Goal: Information Seeking & Learning: Learn about a topic

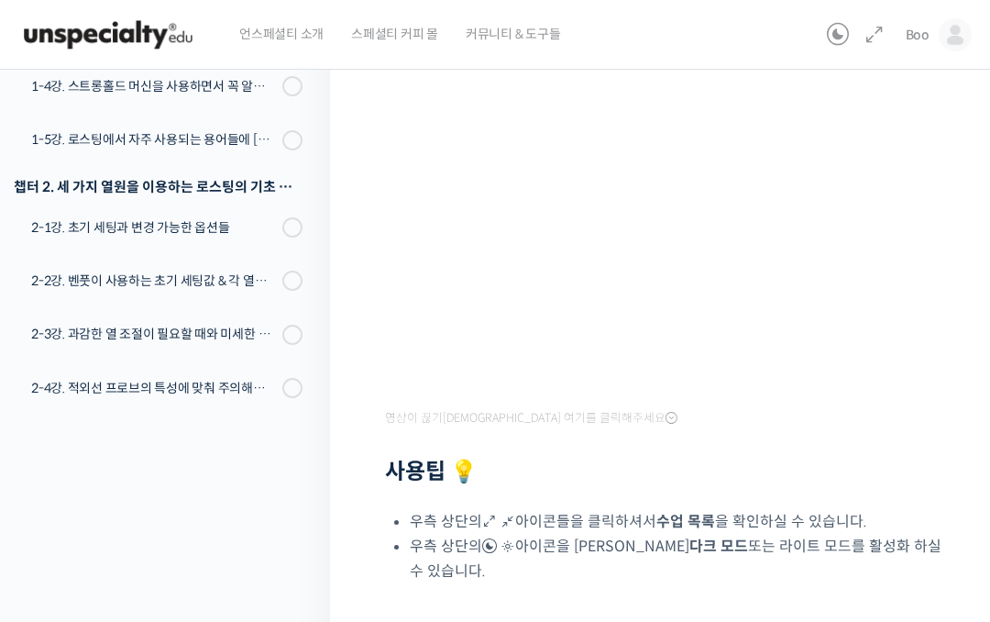
scroll to position [294, 0]
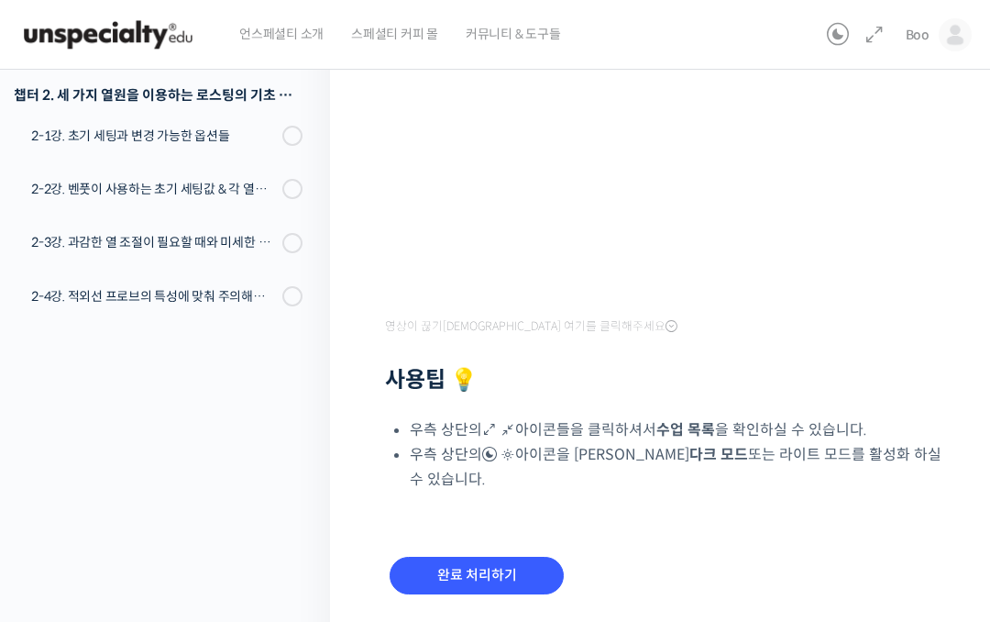
click at [515, 571] on input "완료 처리하기" at bounding box center [477, 576] width 174 height 38
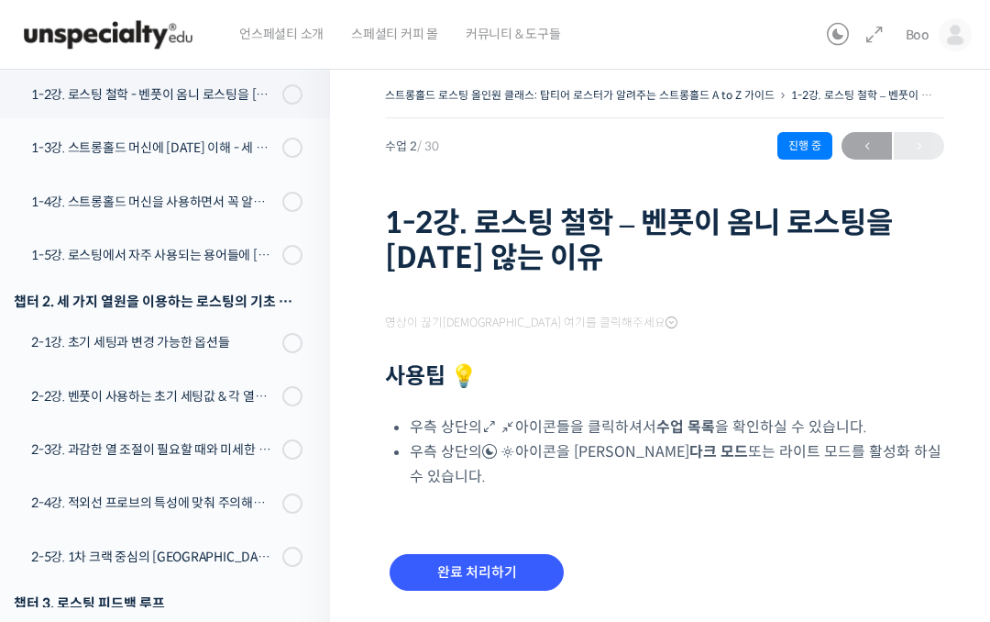
scroll to position [350, 0]
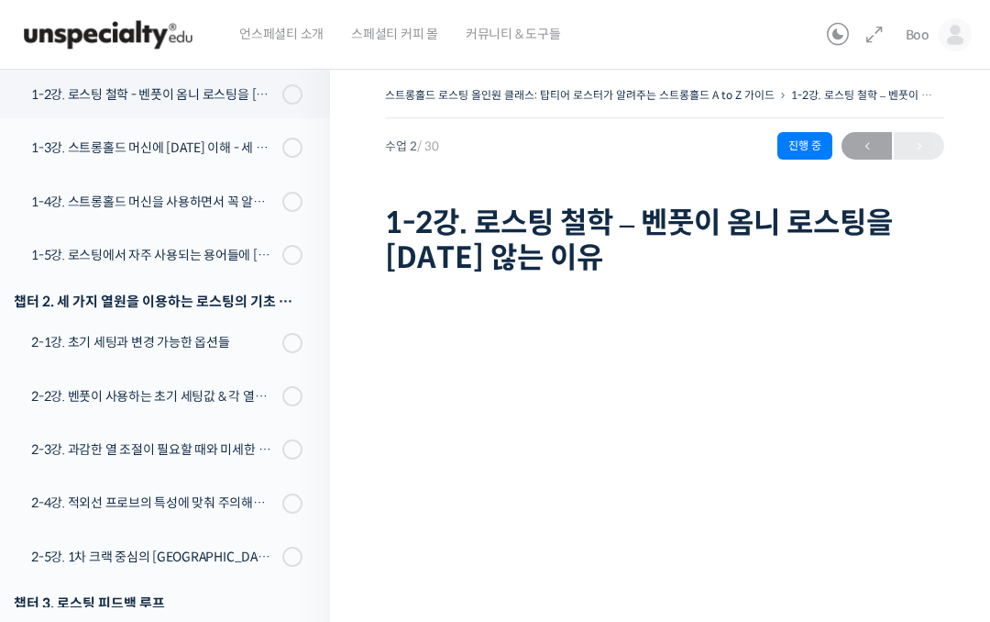
click at [101, 98] on div "1-2강. 로스팅 철학 - 벤풋이 옴니 로스팅을 [DATE] 않는 이유" at bounding box center [154, 94] width 246 height 20
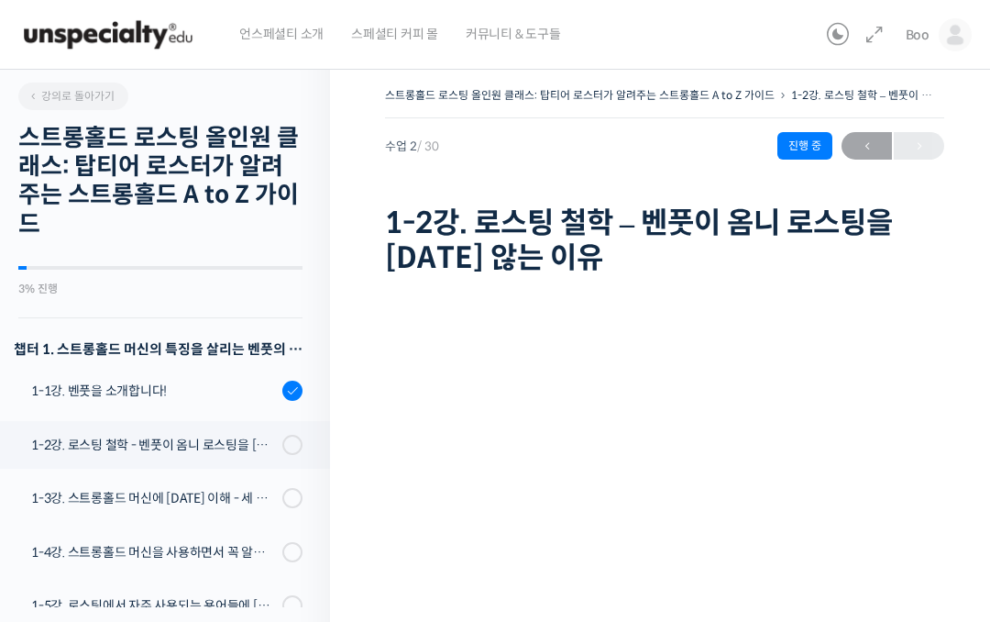
click at [233, 452] on div "1-2강. 로스팅 철학 - 벤풋이 옴니 로스팅을 [DATE] 않는 이유" at bounding box center [154, 445] width 246 height 20
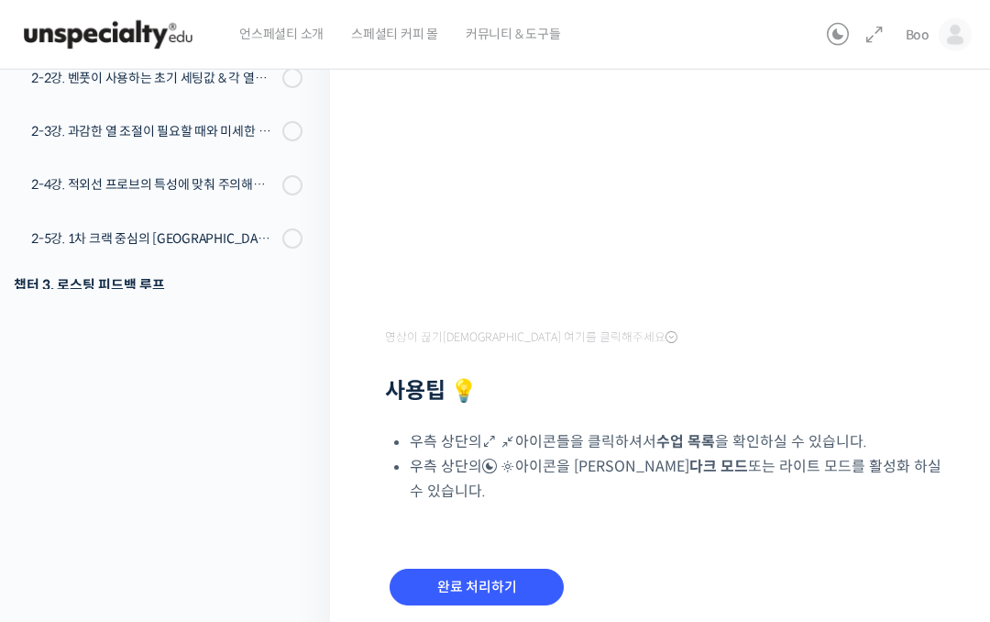
scroll to position [336, 0]
